Goal: Ask a question

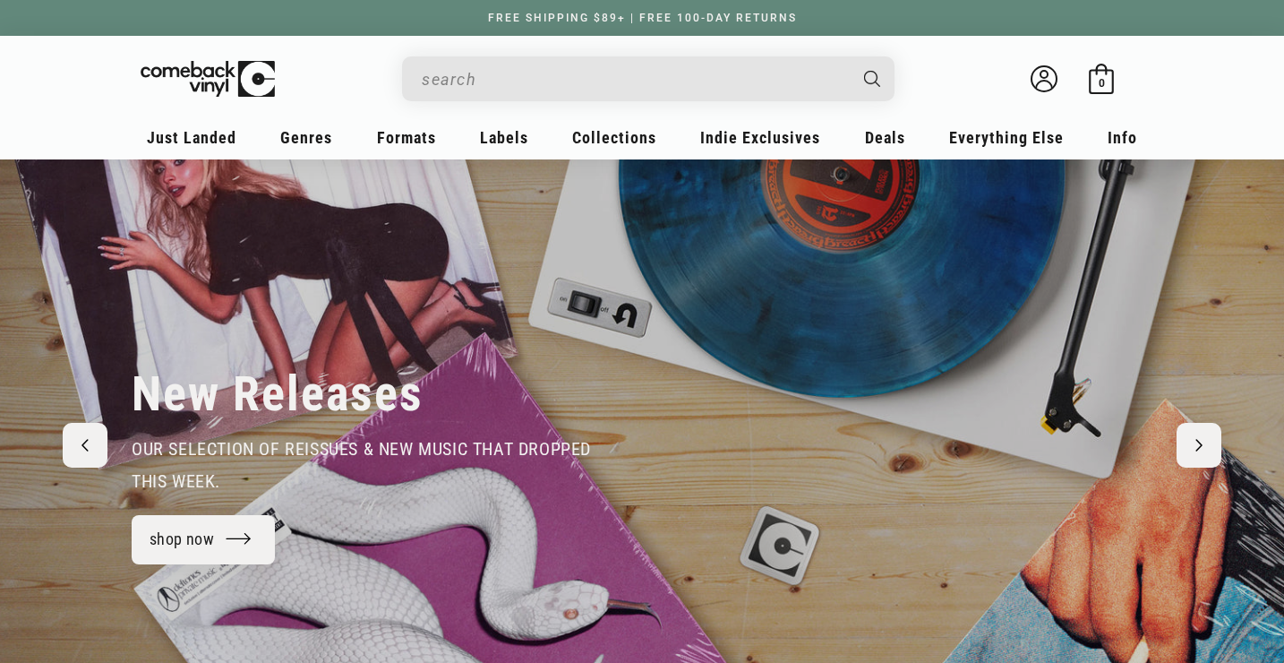
click at [687, 92] on input "Search" at bounding box center [634, 79] width 424 height 37
type input "wunna"
click at [852, 56] on button "Search" at bounding box center [874, 78] width 45 height 45
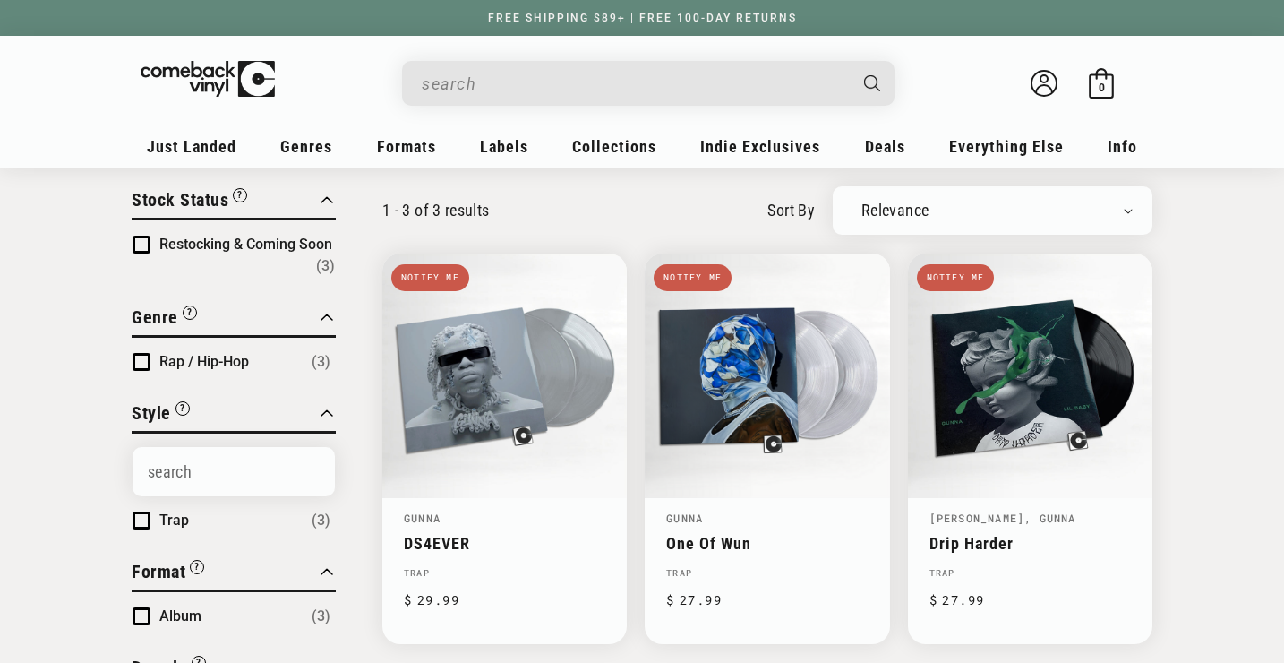
type input "wunna"
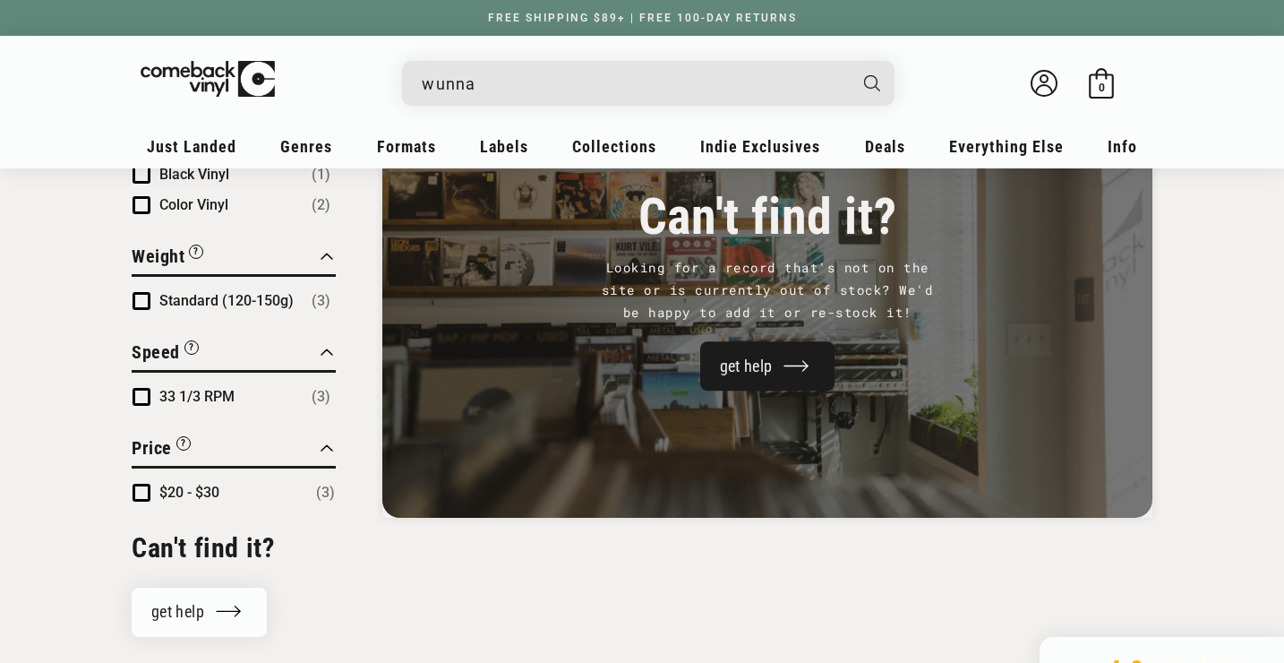
scroll to position [782, 0]
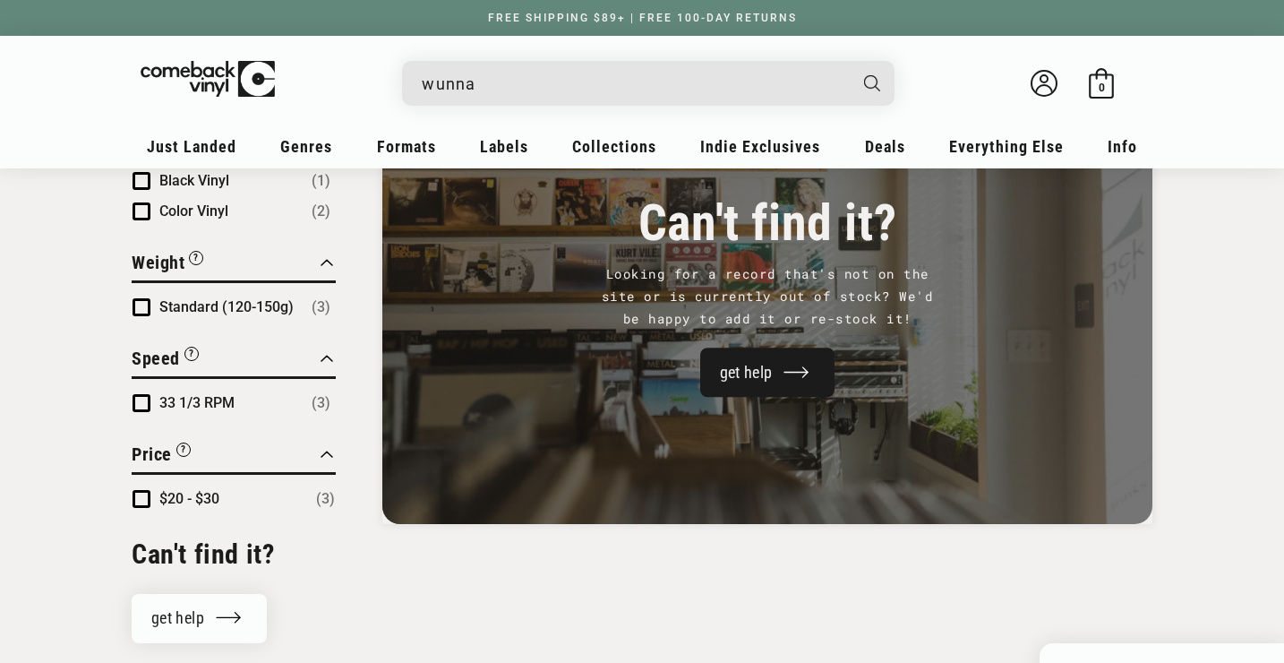
click at [724, 364] on link "get help" at bounding box center [767, 372] width 135 height 49
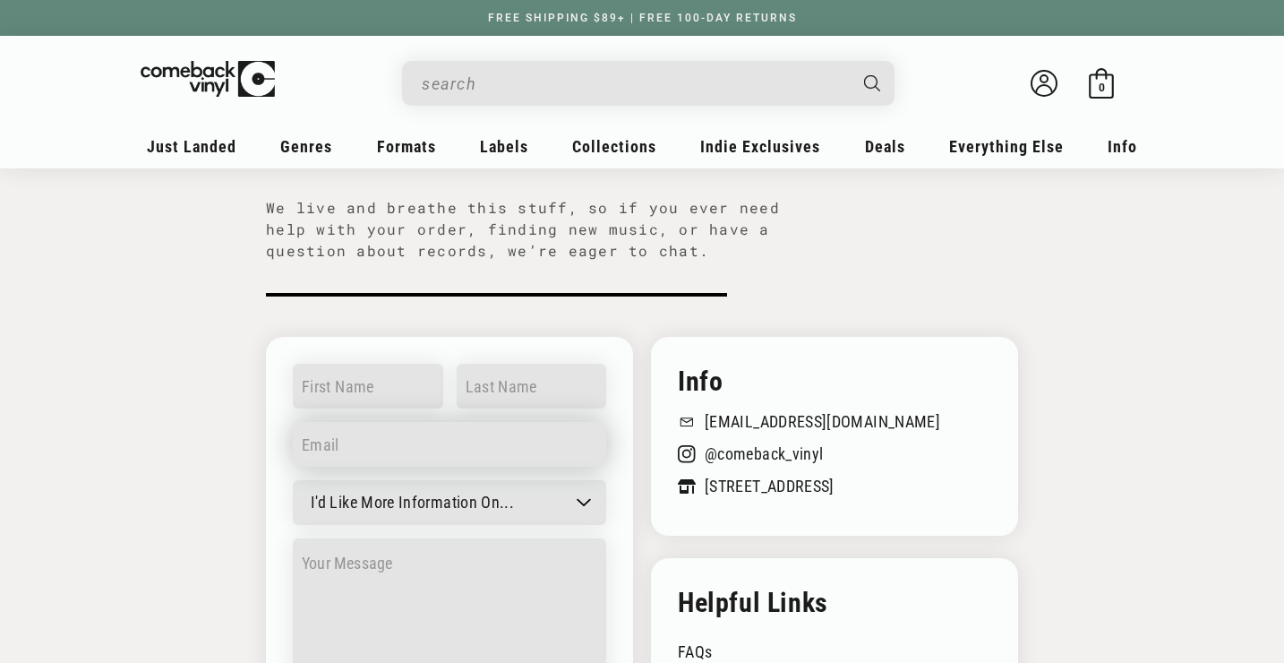
scroll to position [156, 0]
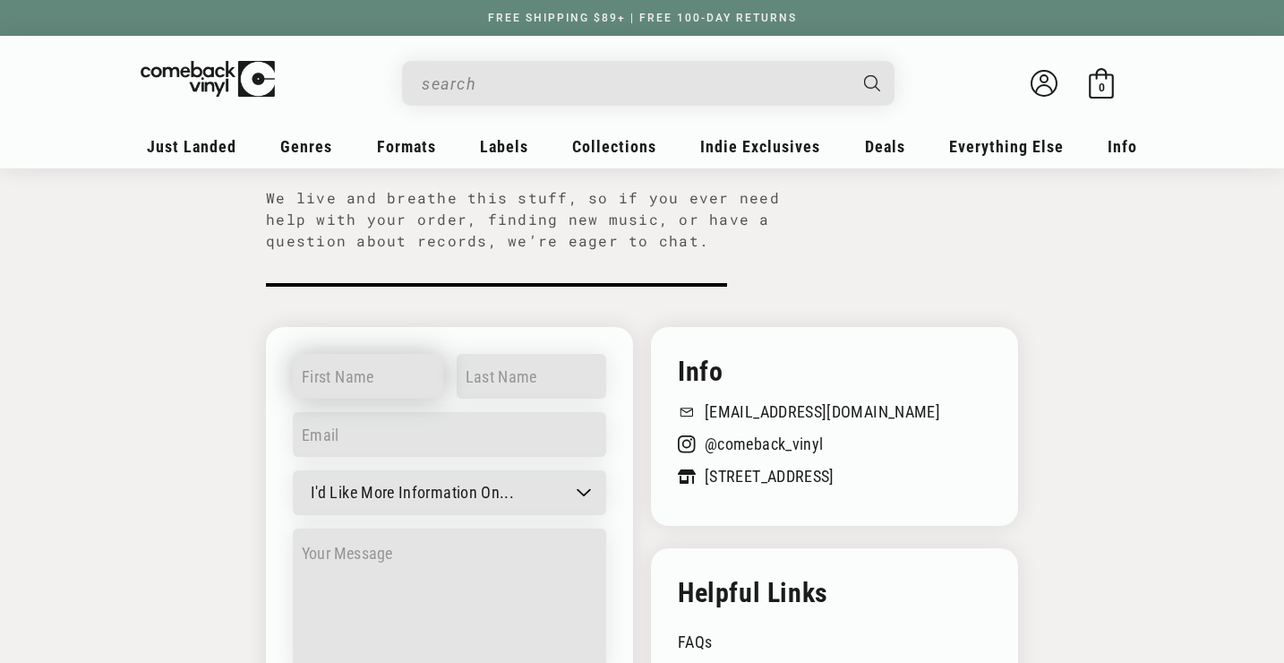
click at [407, 381] on input "text" at bounding box center [368, 376] width 150 height 45
type input "[DEMOGRAPHIC_DATA]"
type input "[PERSON_NAME]"
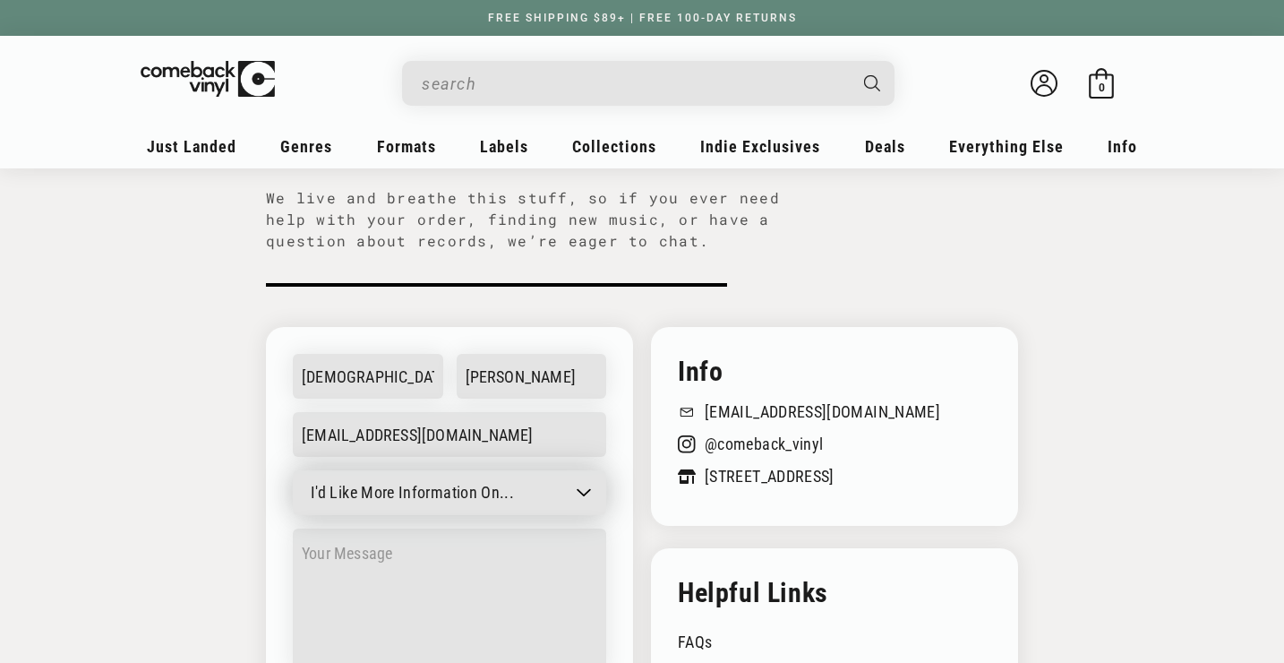
type input "[EMAIL_ADDRESS][DOMAIN_NAME]"
click at [397, 493] on select "I'd Like More Information On... General question Can't find a record Job inquir…" at bounding box center [449, 492] width 313 height 45
select select "Can't find a record"
click at [293, 470] on select "I'd Like More Information On... General question Can't find a record Job inquir…" at bounding box center [449, 492] width 313 height 45
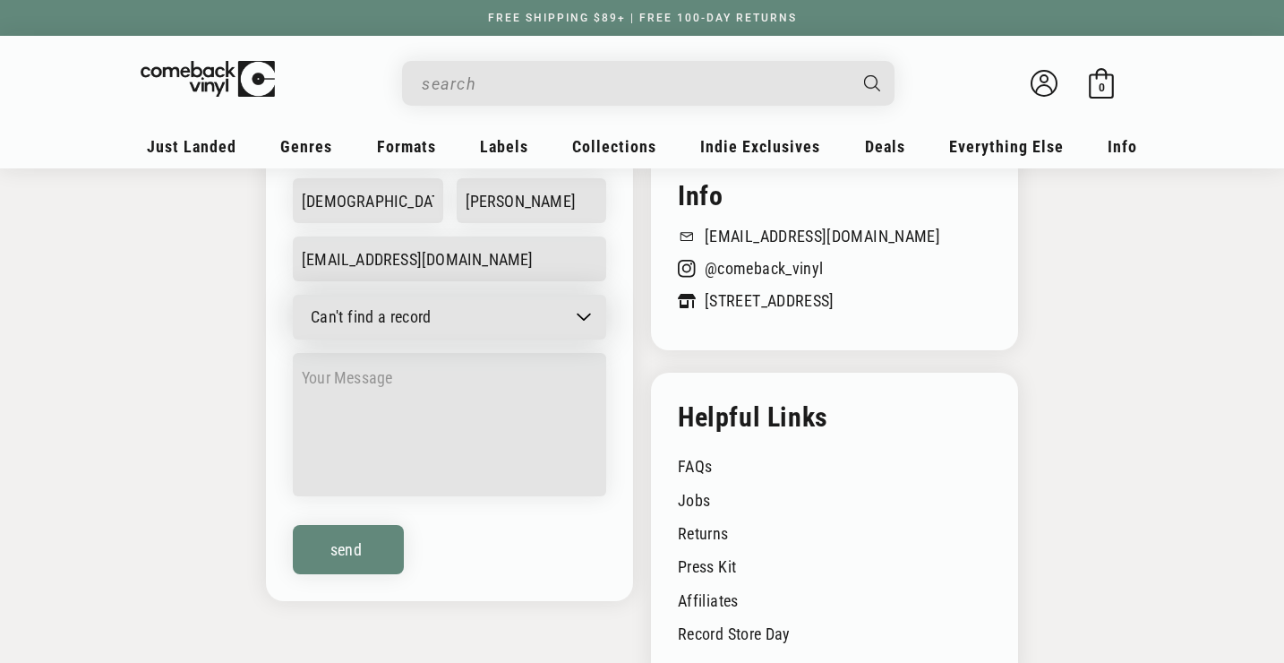
scroll to position [352, 0]
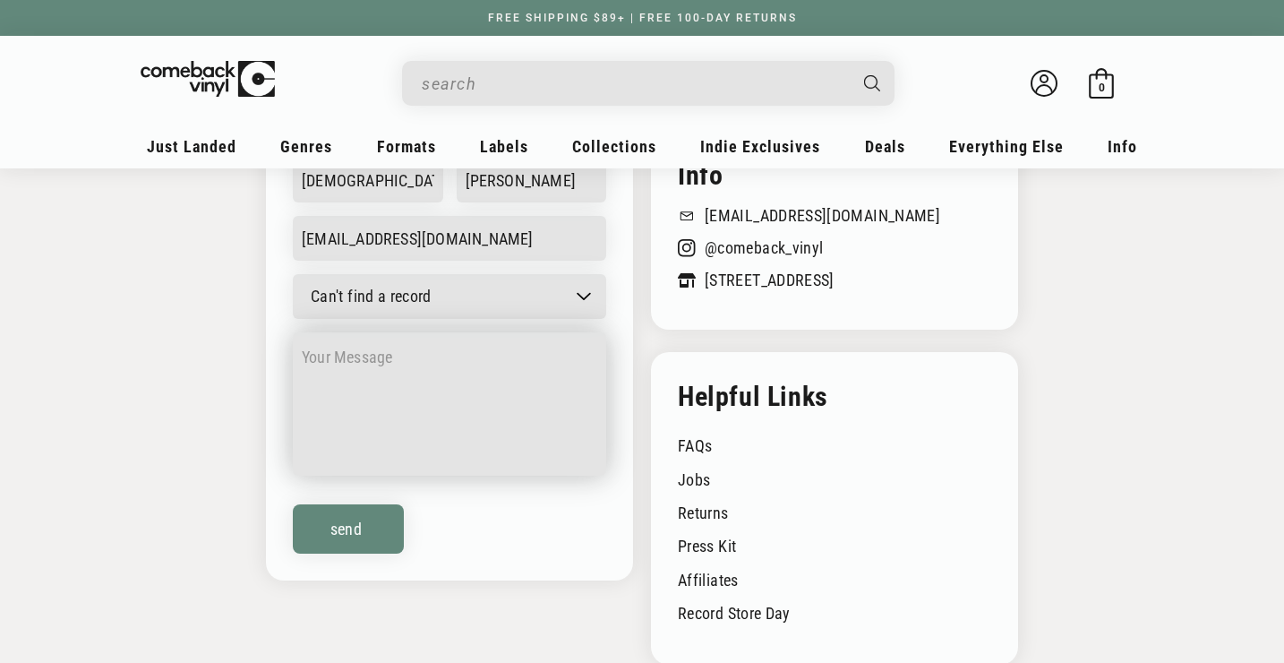
click at [377, 345] on textarea at bounding box center [449, 403] width 313 height 143
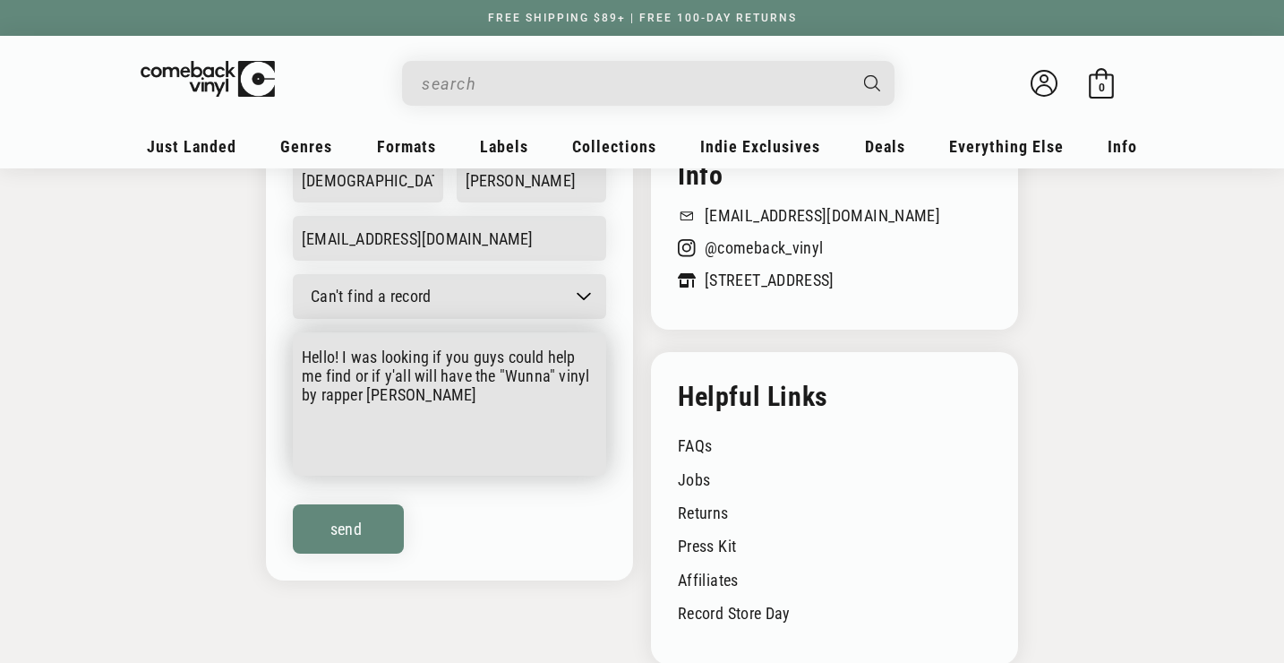
click at [559, 367] on textarea "Hello! I was looking if you guys could help me find or if y'all will have the "…" at bounding box center [449, 403] width 313 height 143
click at [550, 367] on textarea "Hello! I was looking if you guys could help me find or if y'all will have the "…" at bounding box center [449, 403] width 313 height 143
click at [562, 371] on textarea "Hello! I was looking if you guys could help me find or if y'all will have the "…" at bounding box center [449, 403] width 313 height 143
click at [590, 371] on textarea "Hello! I was looking if you guys could help me find or if y'all will have the "…" at bounding box center [449, 403] width 313 height 143
click at [505, 407] on textarea "Hello! I was looking if you guys could help me find or if y'all will have the "…" at bounding box center [449, 403] width 313 height 143
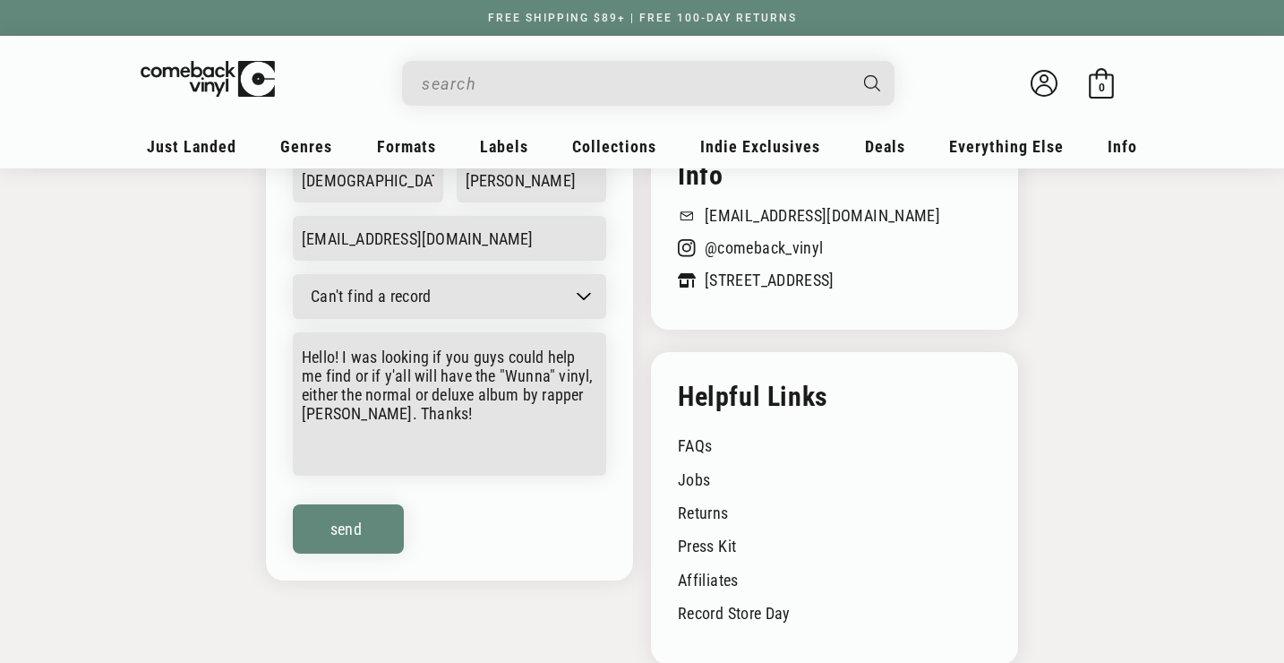
type textarea "Hello! I was looking if you guys could help me find or if y'all will have the "…"
click at [364, 554] on div "Info [EMAIL_ADDRESS][DOMAIN_NAME] 678.580.0583 @comeback_vinyl [STREET_ADDRESS]…" at bounding box center [449, 356] width 367 height 450
click at [355, 531] on button "Send" at bounding box center [348, 528] width 111 height 49
